Goal: Find contact information: Find contact information

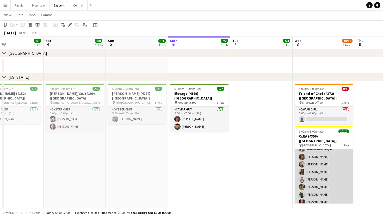
scroll to position [27, 0]
click at [321, 146] on app-card-role "Caviar Chef 10/10 6:00pm-8:00pm (2h) Brooke Anderson Daniela Ayala Ahnastasia C…" at bounding box center [323, 165] width 58 height 86
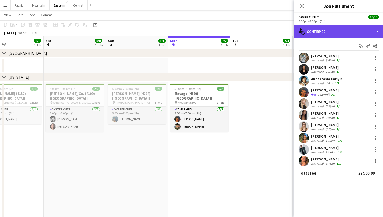
click at [377, 33] on div "single-neutral-actions-check-2 Confirmed" at bounding box center [338, 31] width 88 height 12
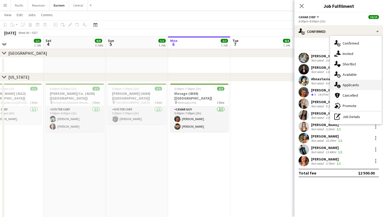
click at [355, 82] on div "single-neutral-actions-information Applicants" at bounding box center [356, 85] width 52 height 10
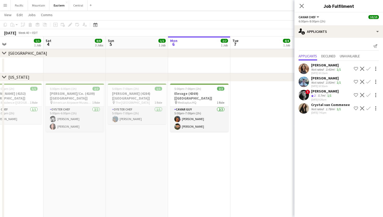
click at [307, 82] on app-user-avatar at bounding box center [303, 82] width 10 height 10
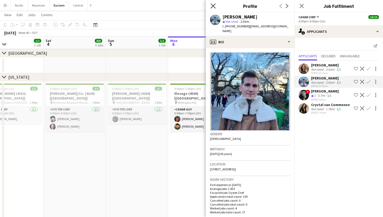
click at [213, 6] on icon at bounding box center [212, 5] width 5 height 5
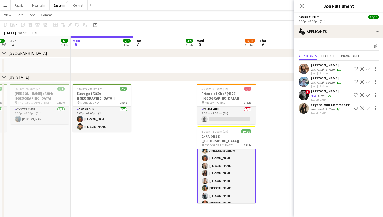
scroll to position [0, 243]
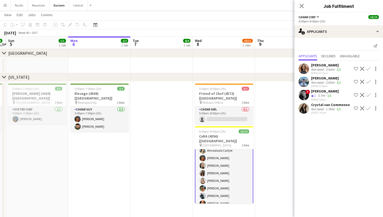
click at [221, 162] on app-card-role "Caviar Chef 10/10 6:00pm-8:00pm (2h) Brooke Anderson Daniela Ayala Ahnastasia C…" at bounding box center [224, 165] width 58 height 87
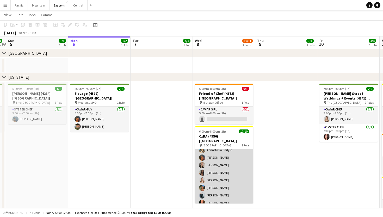
click at [221, 162] on app-card-role "Caviar Chef 10/10 6:00pm-8:00pm (2h) Brooke Anderson Daniela Ayala Ahnastasia C…" at bounding box center [224, 165] width 58 height 86
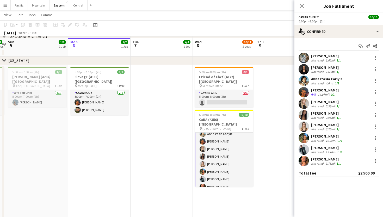
scroll to position [230, 0]
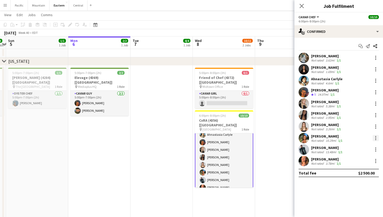
click at [375, 136] on div at bounding box center [375, 136] width 1 height 1
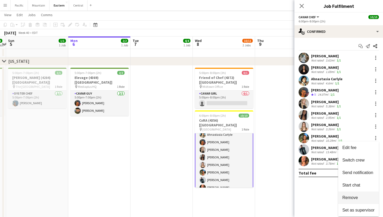
click at [352, 197] on span "Remove" at bounding box center [350, 197] width 16 height 4
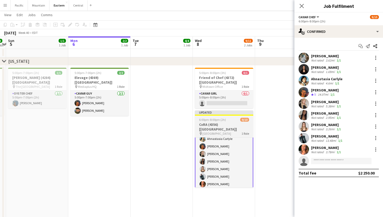
click at [229, 122] on h3 "CxRA (4356) [NYC]" at bounding box center [224, 126] width 58 height 9
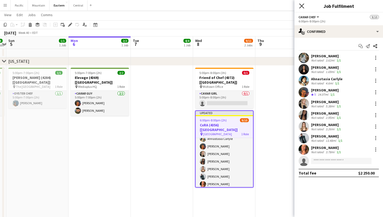
click at [301, 5] on icon "Close pop-in" at bounding box center [301, 5] width 5 height 5
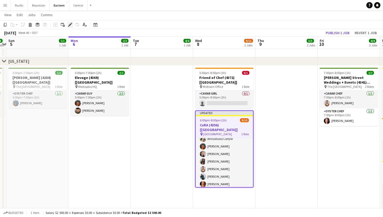
click at [71, 25] on icon "Edit" at bounding box center [70, 25] width 4 height 4
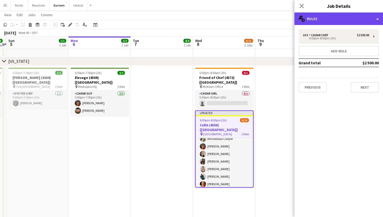
click at [351, 13] on div "multiple-users-add Roles" at bounding box center [338, 18] width 88 height 12
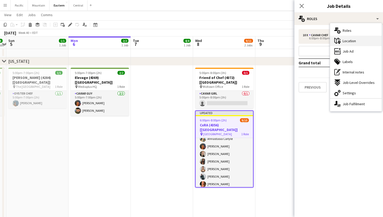
click at [356, 38] on div "maps-pin-1 Location" at bounding box center [356, 41] width 52 height 10
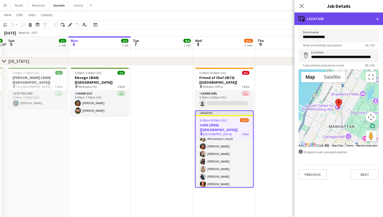
click at [334, 20] on div "maps-pin-1 Location" at bounding box center [338, 18] width 88 height 12
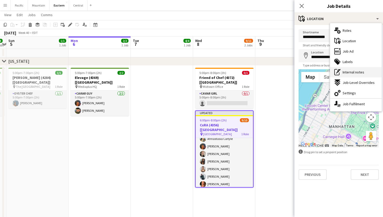
click at [346, 73] on span "Internal notes" at bounding box center [353, 72] width 22 height 5
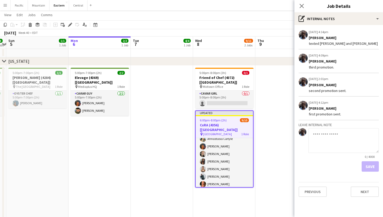
click at [327, 147] on textarea at bounding box center [343, 140] width 70 height 25
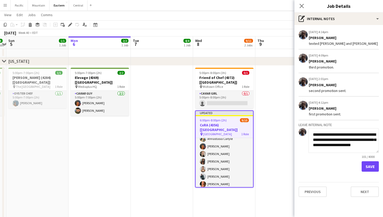
scroll to position [0, 0]
drag, startPoint x: 346, startPoint y: 149, endPoint x: 328, endPoint y: 146, distance: 17.8
click at [328, 146] on textarea "**********" at bounding box center [343, 140] width 70 height 25
type textarea "**********"
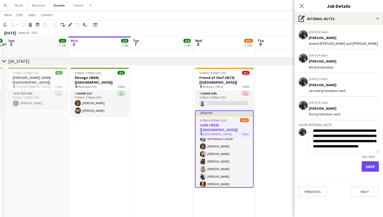
click at [364, 165] on button "Save" at bounding box center [369, 166] width 17 height 10
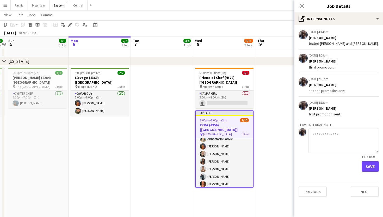
scroll to position [0, 0]
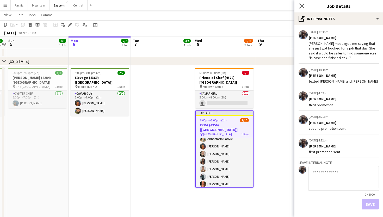
click at [302, 4] on icon "Close pop-in" at bounding box center [301, 5] width 5 height 5
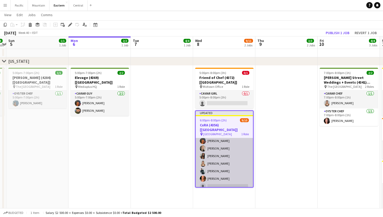
scroll to position [32, 0]
click at [227, 156] on app-card-role "Caviar Chef 4A 9/10 6:00pm-8:00pm (2h) Brooke Anderson Daniela Ayala Ahnastasia…" at bounding box center [223, 149] width 57 height 86
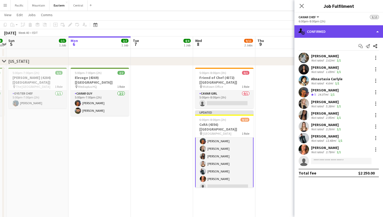
click at [372, 29] on div "single-neutral-actions-check-2 Confirmed" at bounding box center [338, 31] width 88 height 12
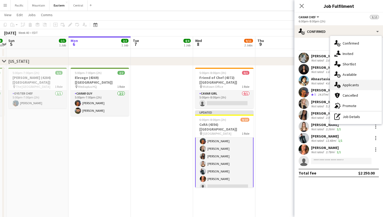
click at [358, 86] on span "Applicants" at bounding box center [350, 85] width 16 height 5
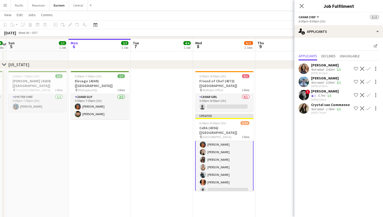
scroll to position [226, 0]
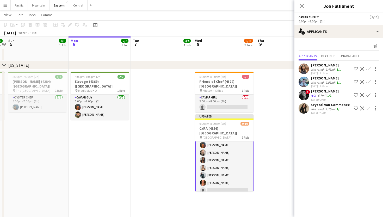
click at [238, 132] on app-card-role "Caviar Chef 4A 9/10 6:00pm-8:00pm (2h) Brooke Anderson Daniela Ayala Ahnastasia…" at bounding box center [224, 152] width 58 height 87
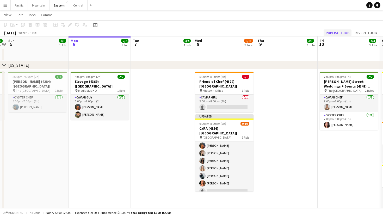
click at [334, 32] on button "Publish 1 job" at bounding box center [337, 32] width 28 height 7
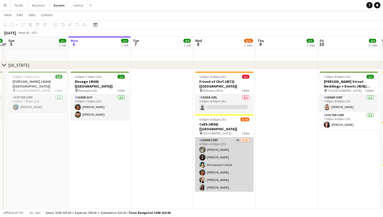
scroll to position [0, 0]
click at [226, 142] on app-card-role "Caviar Chef 4A 9/10 6:00pm-8:00pm (2h) Brooke Anderson Daniela Ayala Ahnastasia…" at bounding box center [224, 180] width 58 height 86
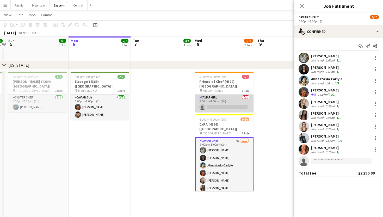
click at [228, 98] on app-card-role "Caviar Girl 0/1 5:00pm-8:00pm (3h) single-neutral-actions" at bounding box center [224, 103] width 58 height 18
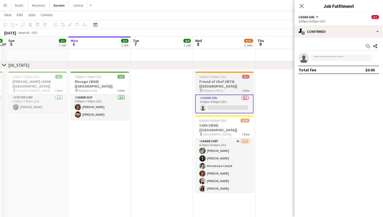
click at [237, 88] on div "pin Midtown Office 1 Role" at bounding box center [224, 90] width 58 height 4
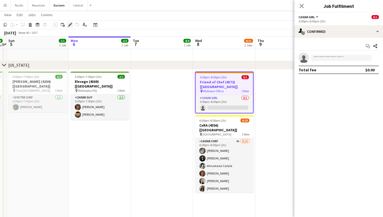
click at [72, 26] on icon "Edit" at bounding box center [70, 25] width 4 height 4
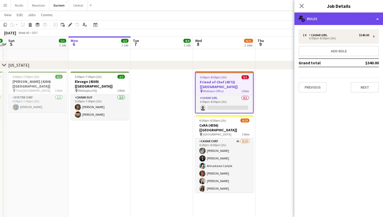
click at [338, 14] on div "multiple-users-add Roles" at bounding box center [338, 18] width 88 height 12
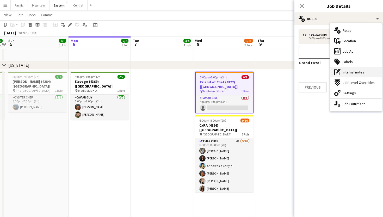
click at [352, 75] on div "pen-write Internal notes" at bounding box center [356, 72] width 52 height 10
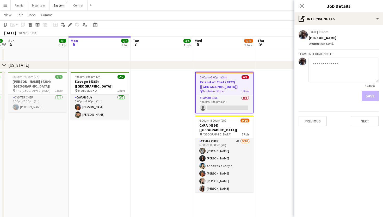
click at [328, 75] on textarea at bounding box center [343, 70] width 70 height 25
type textarea "**********"
click at [370, 97] on button "Save" at bounding box center [369, 96] width 17 height 10
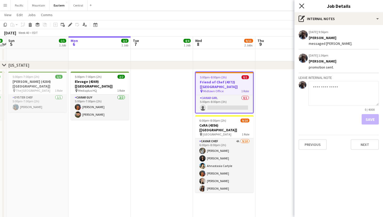
click at [301, 7] on icon at bounding box center [301, 5] width 5 height 5
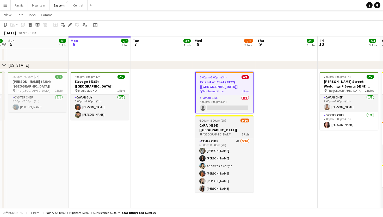
click at [239, 123] on h3 "CxRA (4356) [NYC]" at bounding box center [224, 127] width 58 height 9
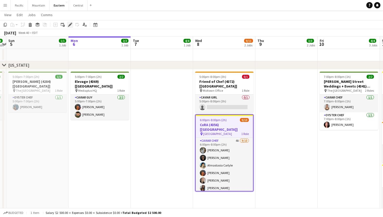
click at [71, 26] on icon "Edit" at bounding box center [70, 25] width 4 height 4
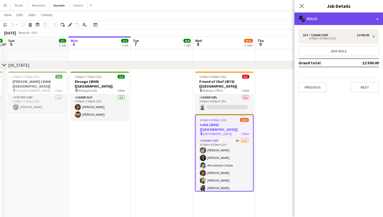
click at [364, 20] on div "multiple-users-add Roles" at bounding box center [338, 18] width 88 height 12
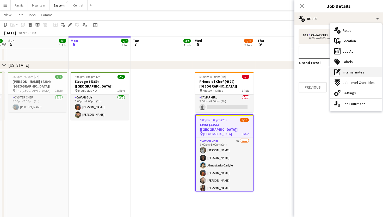
click at [355, 67] on div "pen-write Internal notes" at bounding box center [356, 72] width 52 height 10
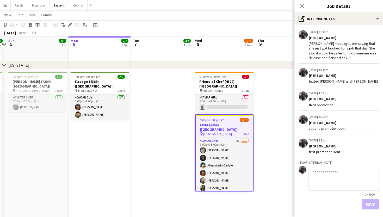
click at [327, 181] on textarea at bounding box center [343, 178] width 70 height 25
type textarea "**********"
click at [371, 205] on button "Save" at bounding box center [369, 204] width 17 height 10
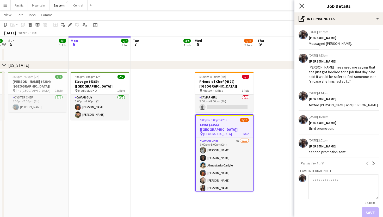
click at [301, 5] on icon "Close pop-in" at bounding box center [301, 5] width 5 height 5
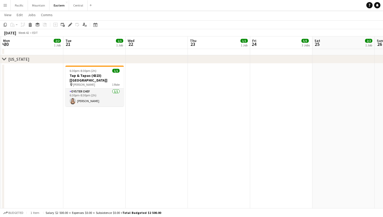
scroll to position [319, 0]
drag, startPoint x: 220, startPoint y: 126, endPoint x: 269, endPoint y: 67, distance: 76.9
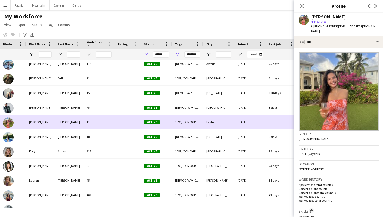
scroll to position [268, 0]
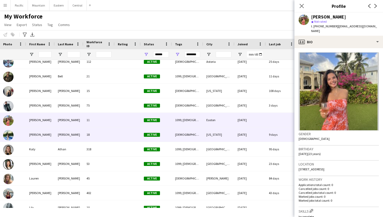
click at [123, 136] on div at bounding box center [128, 134] width 26 height 14
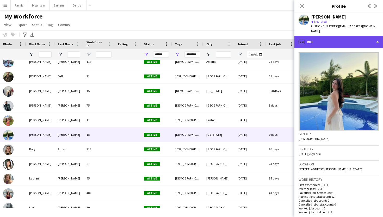
click at [348, 39] on div "profile Bio" at bounding box center [338, 42] width 88 height 12
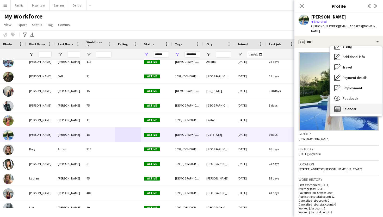
scroll to position [39, 0]
click at [356, 104] on div "Calendar Calendar" at bounding box center [356, 109] width 52 height 10
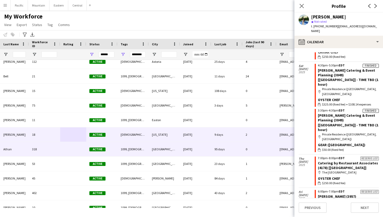
scroll to position [0, 68]
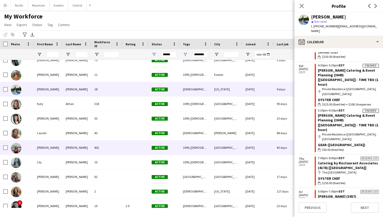
click at [77, 151] on div "Stuart" at bounding box center [76, 147] width 29 height 14
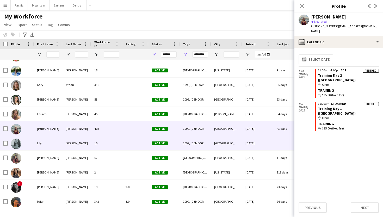
click at [97, 149] on div "10" at bounding box center [106, 143] width 31 height 14
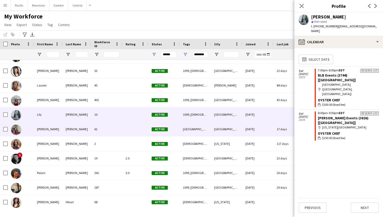
click at [68, 133] on div "Miceli" at bounding box center [76, 129] width 29 height 14
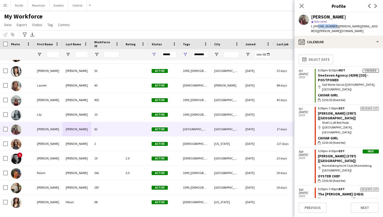
drag, startPoint x: 317, startPoint y: 27, endPoint x: 331, endPoint y: 26, distance: 14.7
click at [331, 26] on span "t. +19788107580" at bounding box center [324, 26] width 27 height 4
copy span "9788107580"
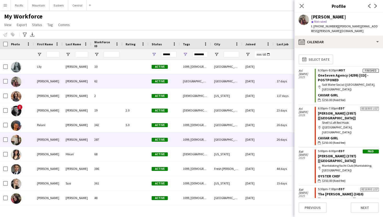
click at [76, 144] on div "Pierce" at bounding box center [76, 139] width 29 height 14
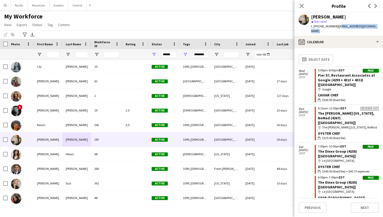
drag, startPoint x: 335, startPoint y: 27, endPoint x: 379, endPoint y: 26, distance: 44.5
click at [379, 26] on app-profile-header "Raegan Pierce star Not rated t. +16789181558 | iamraegancamille@gmail.com" at bounding box center [338, 23] width 88 height 23
copy span "amraegancamille@gmail.com"
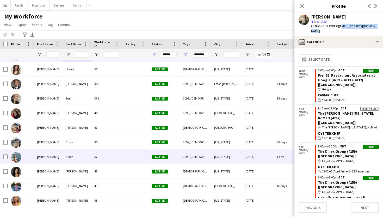
scroll to position [0, 0]
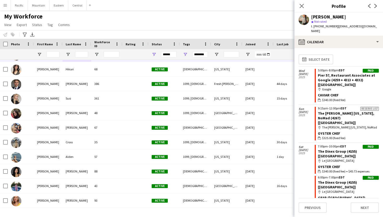
click at [378, 27] on app-profile-header "Raegan Pierce star Not rated t. +16789181558 | iamraegancamille@gmail.com" at bounding box center [338, 23] width 88 height 23
drag, startPoint x: 377, startPoint y: 27, endPoint x: 334, endPoint y: 28, distance: 43.0
click at [334, 28] on div "Raegan Pierce star Not rated t. +16789181558 | iamraegancamille@gmail.com" at bounding box center [338, 23] width 88 height 23
copy span "iamraegancamille@gmail.com"
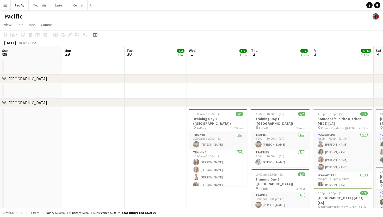
scroll to position [0, 158]
